Goal: Information Seeking & Learning: Find specific fact

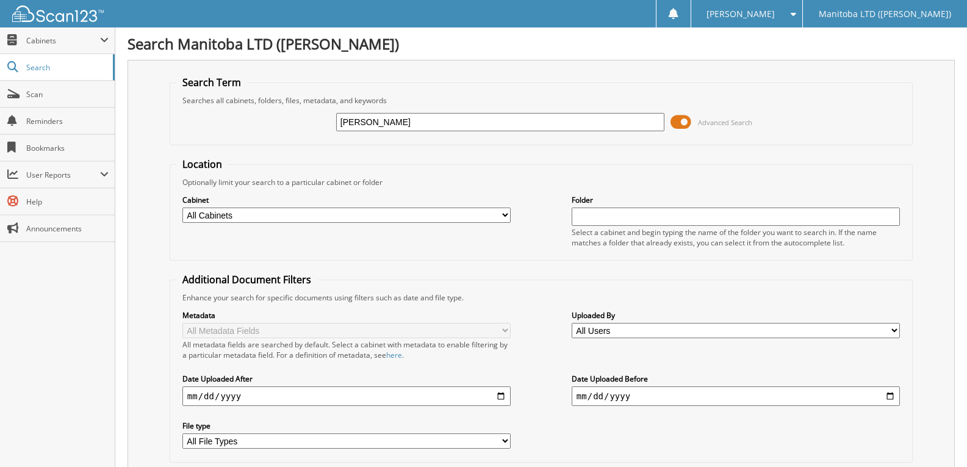
type input "[PERSON_NAME]"
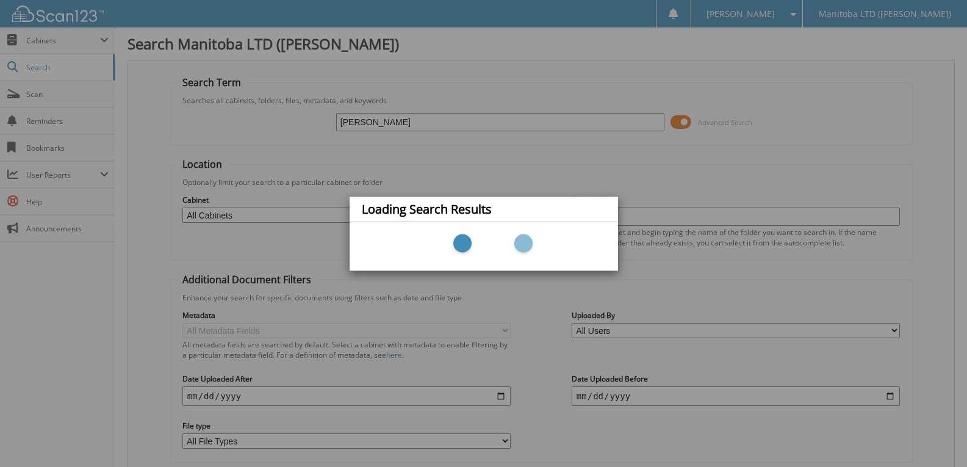
click at [379, 123] on div "Loading Search Results" at bounding box center [483, 233] width 967 height 467
